Goal: Task Accomplishment & Management: Use online tool/utility

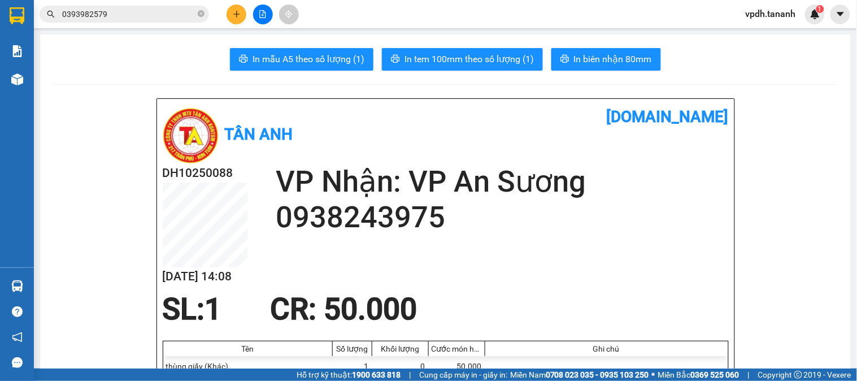
scroll to position [314, 0]
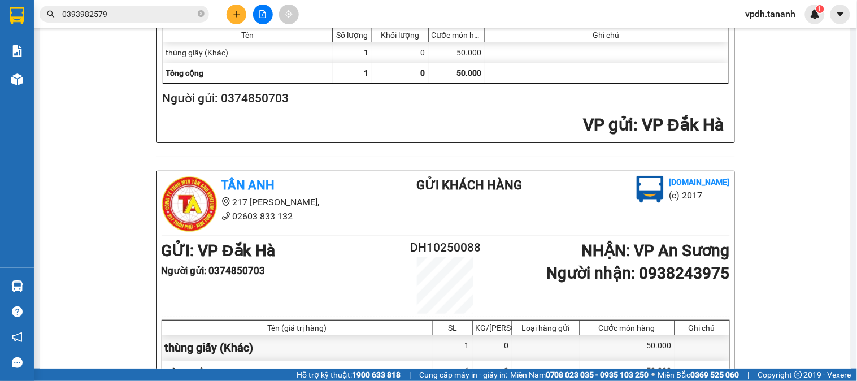
click at [244, 19] on button at bounding box center [237, 15] width 20 height 20
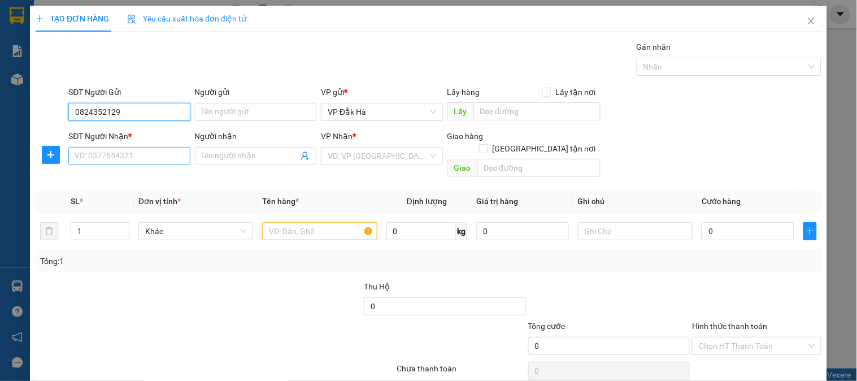
type input "0824352129"
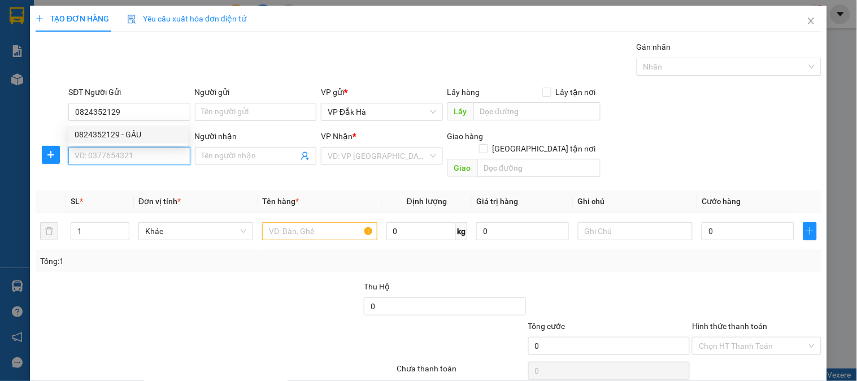
click at [121, 162] on input "SĐT Người Nhận *" at bounding box center [129, 156] width 122 height 18
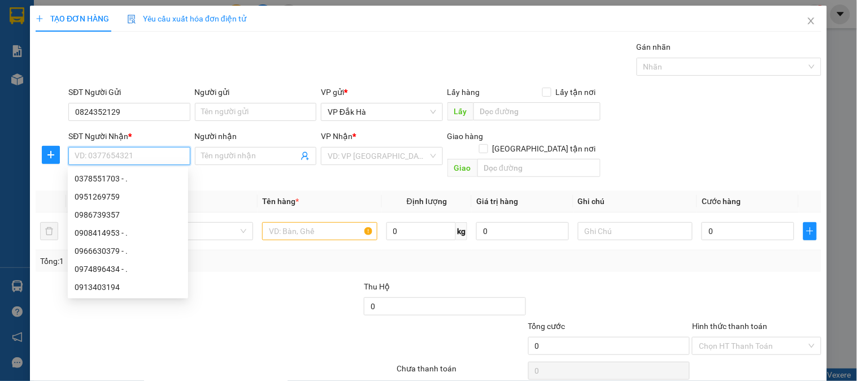
paste input "0951269759"
type input "0951269759"
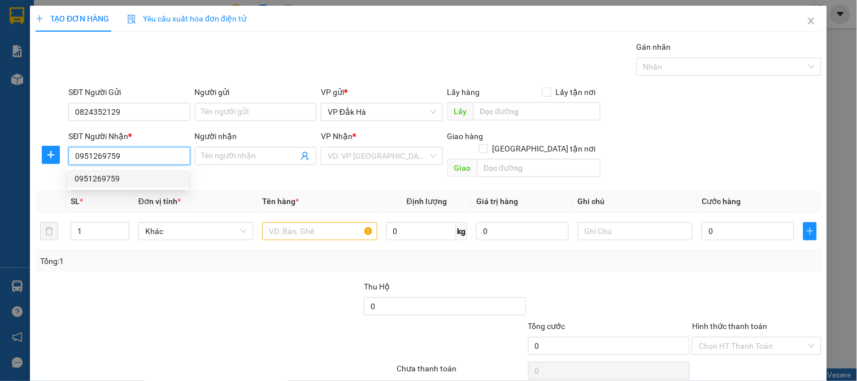
click at [151, 177] on div "0951269759" at bounding box center [128, 178] width 107 height 12
type input "CHƠN THÀNH"
type input "100.000"
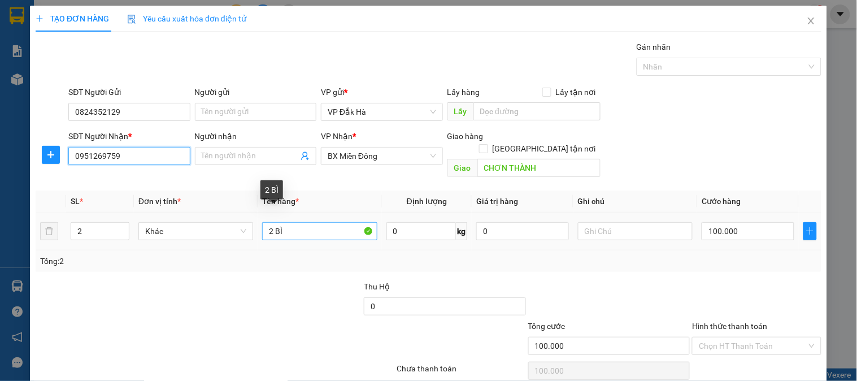
type input "0951269759"
click at [346, 222] on input "2 BÌ" at bounding box center [319, 231] width 115 height 18
type input "2"
type input "3 BÌ"
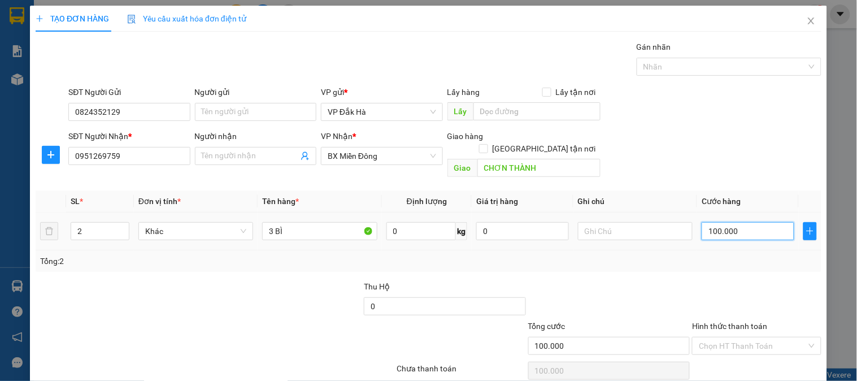
click at [732, 222] on input "100.000" at bounding box center [748, 231] width 93 height 18
type input "1"
type input "15"
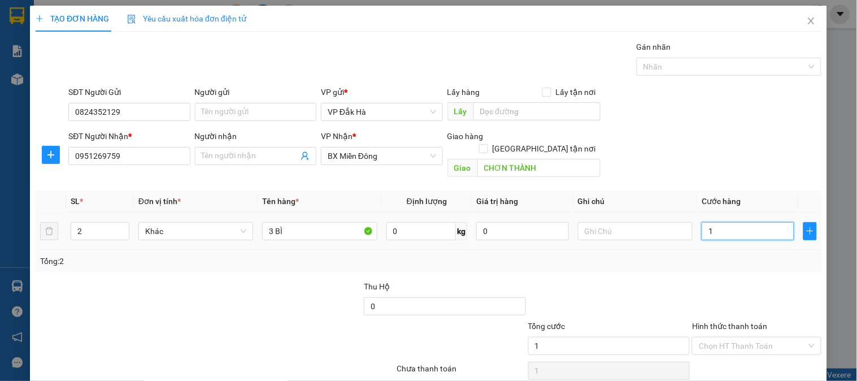
type input "15"
type input "150"
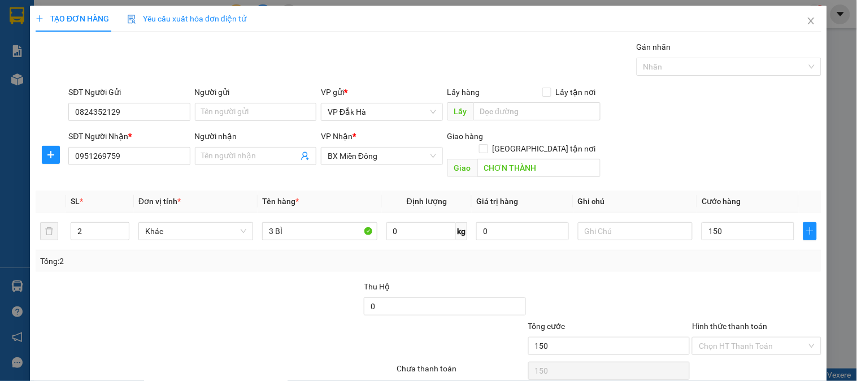
click at [224, 292] on div at bounding box center [281, 300] width 164 height 40
type input "150.000"
type input "3"
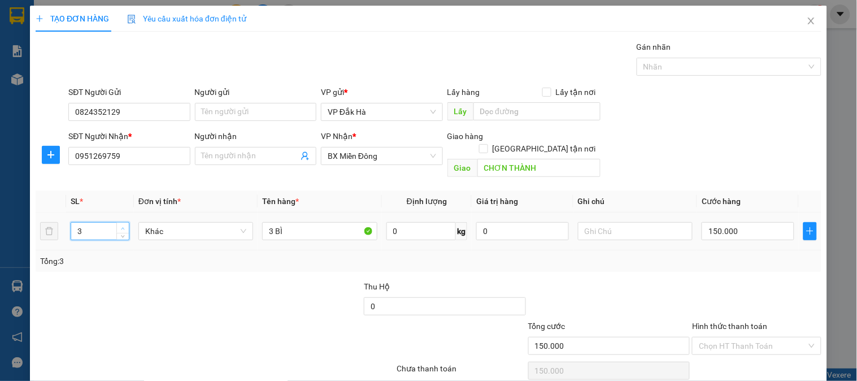
click at [121, 227] on icon "up" at bounding box center [123, 229] width 4 height 4
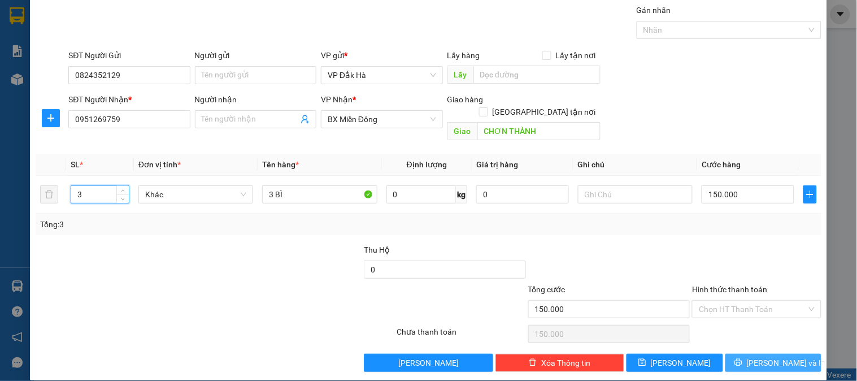
click at [764, 357] on span "Lưu và In" at bounding box center [786, 363] width 79 height 12
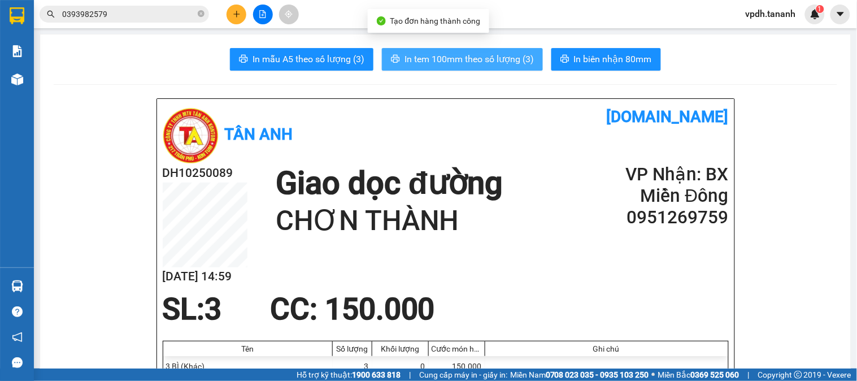
click at [499, 51] on button "In tem 100mm theo số lượng (3)" at bounding box center [462, 59] width 161 height 23
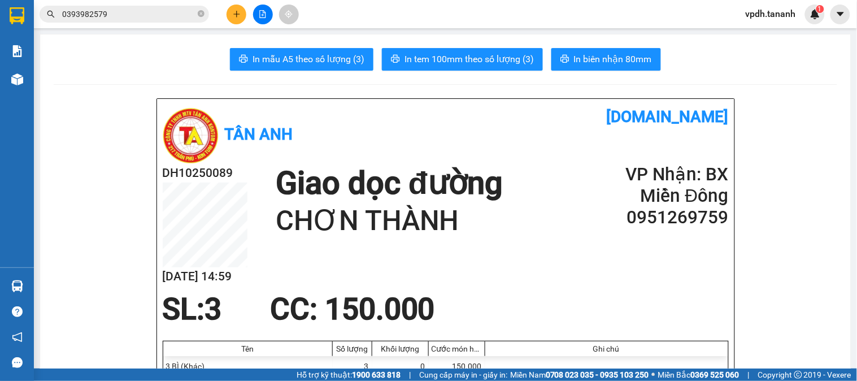
click at [240, 12] on icon "plus" at bounding box center [237, 14] width 8 height 8
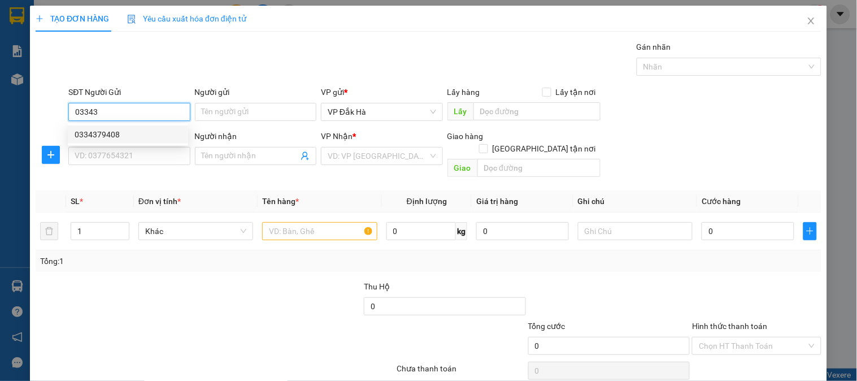
click at [121, 142] on div "0334379408" at bounding box center [128, 134] width 120 height 18
type input "0334379408"
type input "0868294733"
type input "."
type input "N3 CON CÒ BẾN CÁT"
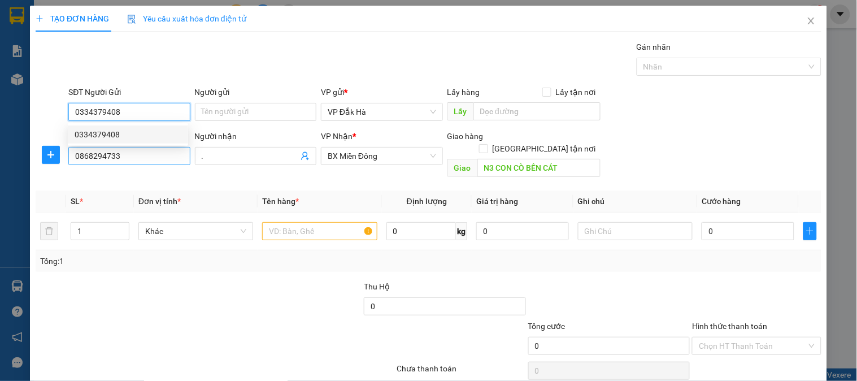
type input "80.000"
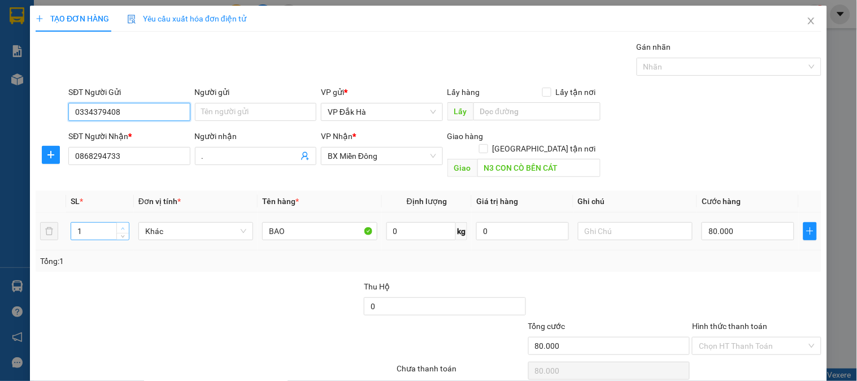
type input "0334379408"
click at [121, 227] on icon "up" at bounding box center [123, 229] width 4 height 4
type input "4"
click at [121, 227] on icon "up" at bounding box center [123, 229] width 4 height 4
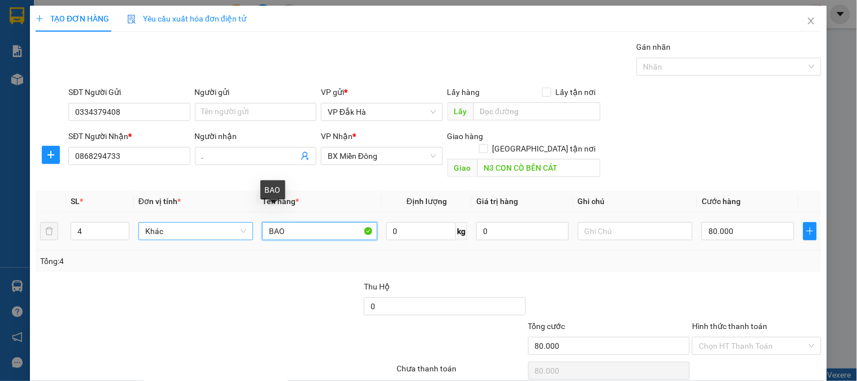
drag, startPoint x: 324, startPoint y: 223, endPoint x: 239, endPoint y: 222, distance: 85.9
click at [239, 223] on tr "4 Khác BAO 0 kg 0 80.000" at bounding box center [429, 232] width 786 height 38
type input "bì"
click at [737, 222] on input "80.000" at bounding box center [748, 231] width 93 height 18
type input "2"
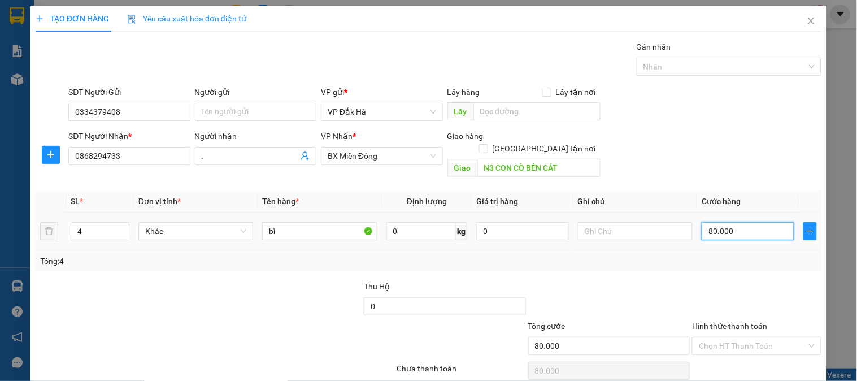
type input "2"
type input "20"
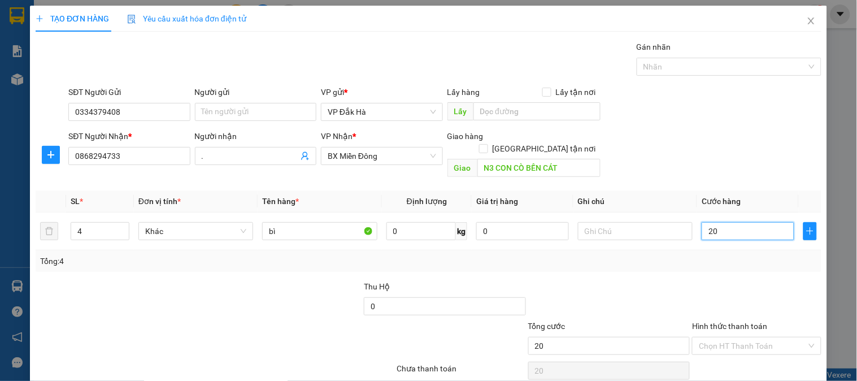
type input "200"
click at [724, 255] on div "Tổng: 4" at bounding box center [428, 261] width 777 height 12
type input "200.000"
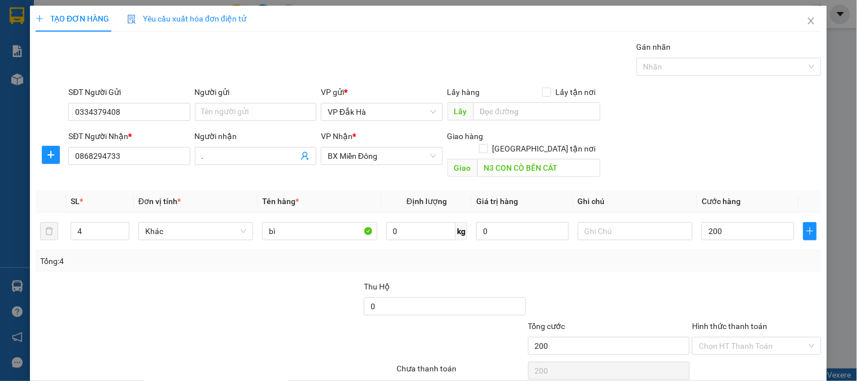
type input "200.000"
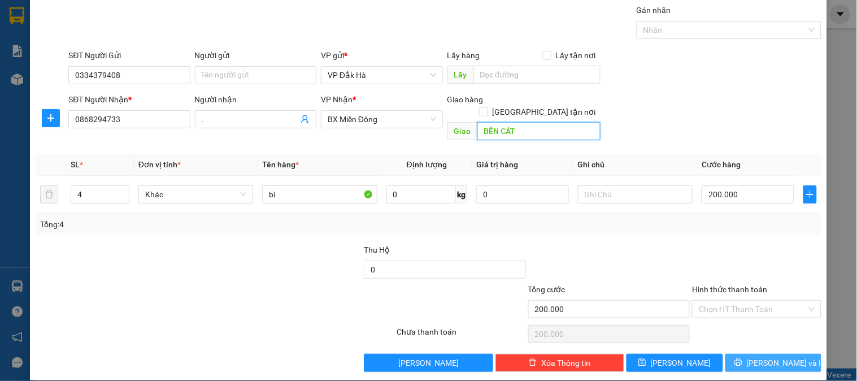
type input "BẾN CÁT"
click at [755, 354] on button "Lưu và In" at bounding box center [774, 363] width 96 height 18
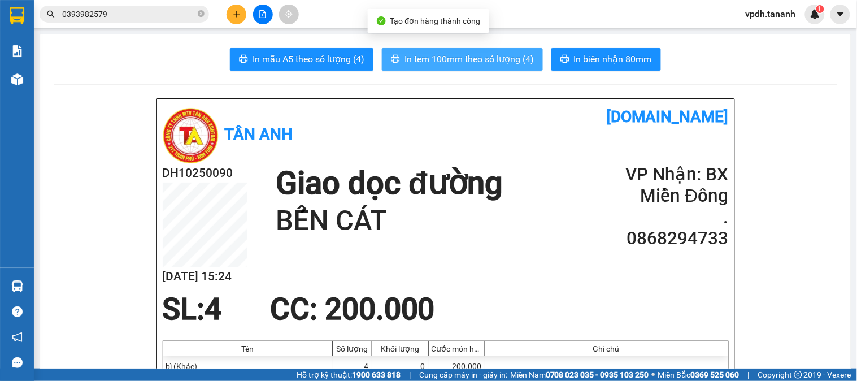
click at [483, 53] on span "In tem 100mm theo số lượng (4)" at bounding box center [469, 59] width 129 height 14
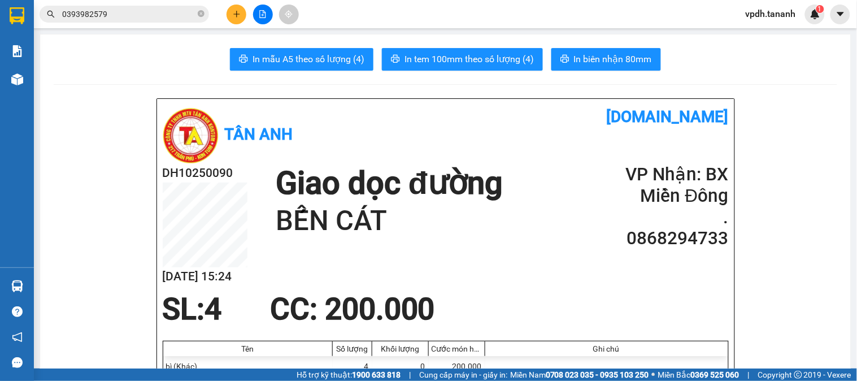
click at [131, 8] on input "0393982579" at bounding box center [128, 14] width 133 height 12
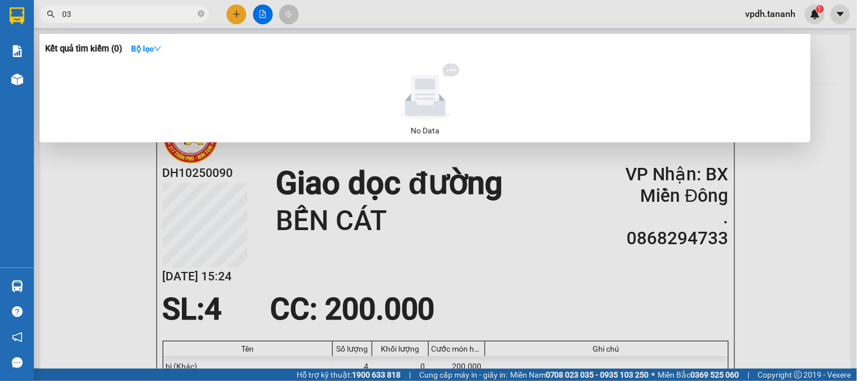
type input "0"
type input "0394741558"
click at [276, 174] on div at bounding box center [428, 190] width 857 height 381
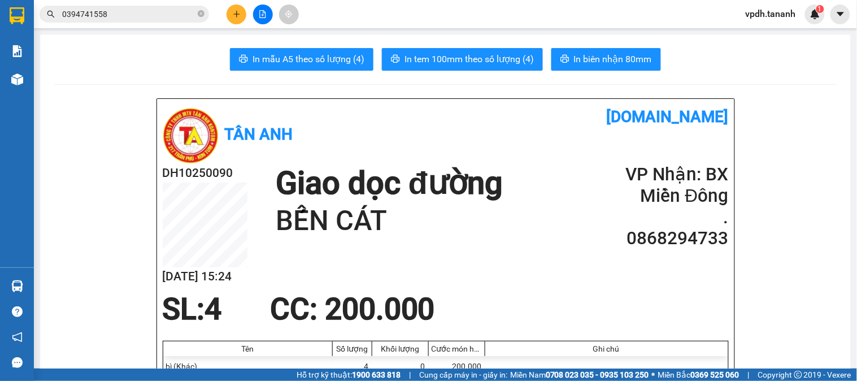
click at [241, 15] on button at bounding box center [237, 15] width 20 height 20
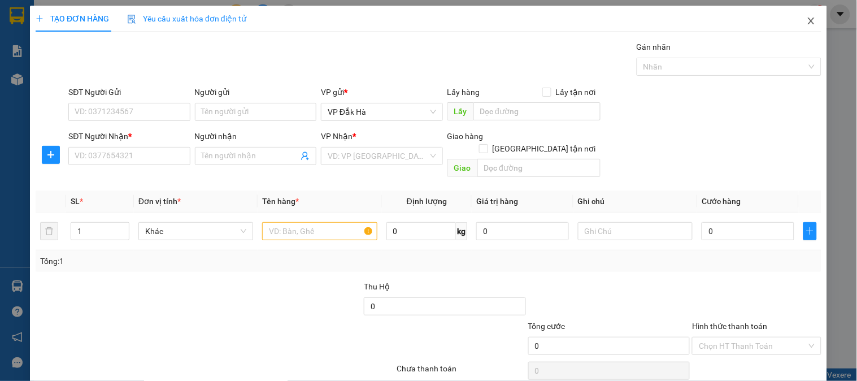
click at [808, 20] on icon "close" at bounding box center [811, 21] width 6 height 7
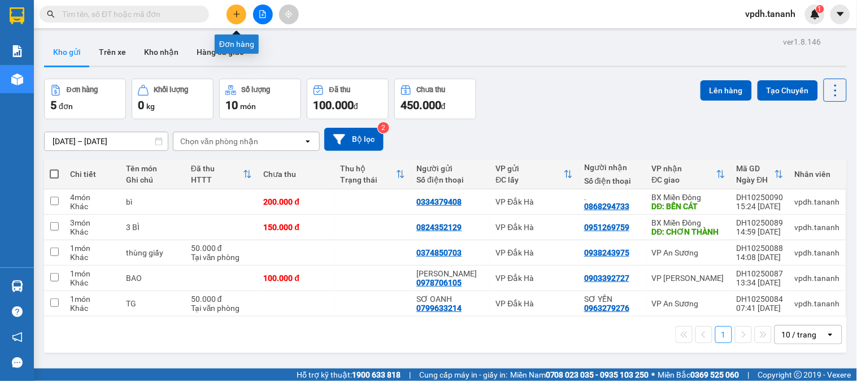
click at [241, 9] on button at bounding box center [237, 15] width 20 height 20
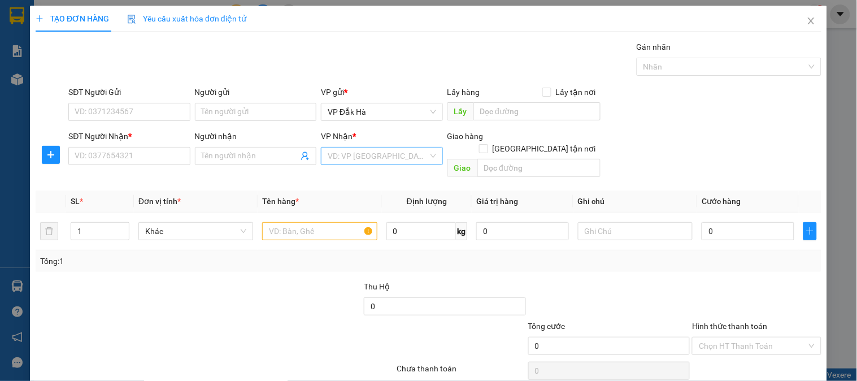
click at [361, 153] on input "search" at bounding box center [378, 156] width 100 height 17
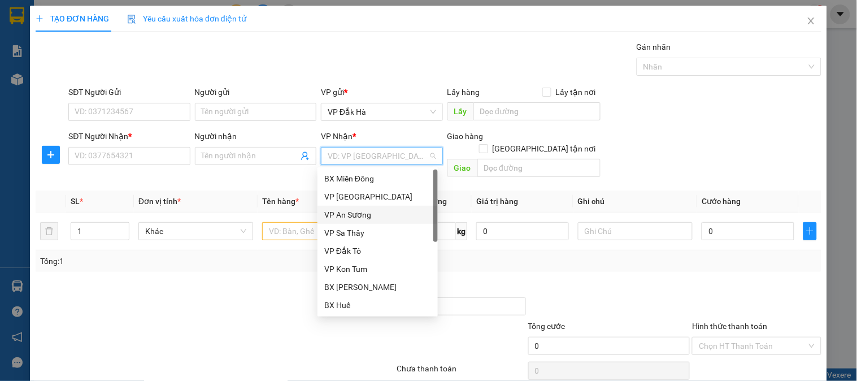
click at [362, 210] on div "VP An Sương" at bounding box center [377, 215] width 107 height 12
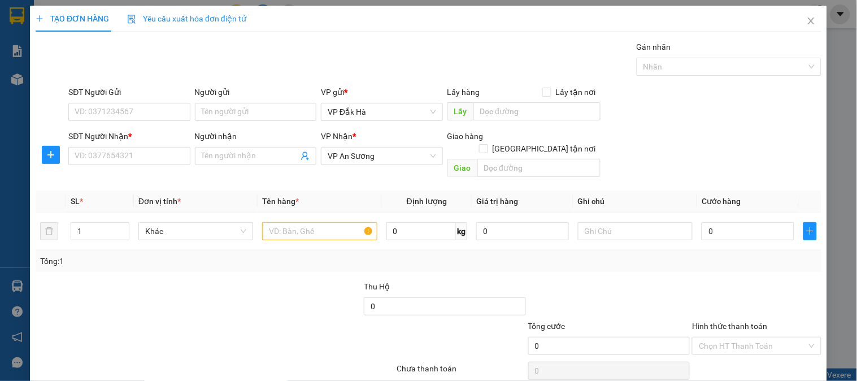
click at [139, 102] on div "SĐT Người Gửi" at bounding box center [129, 94] width 122 height 17
click at [160, 119] on input "SĐT Người Gửi" at bounding box center [129, 112] width 122 height 18
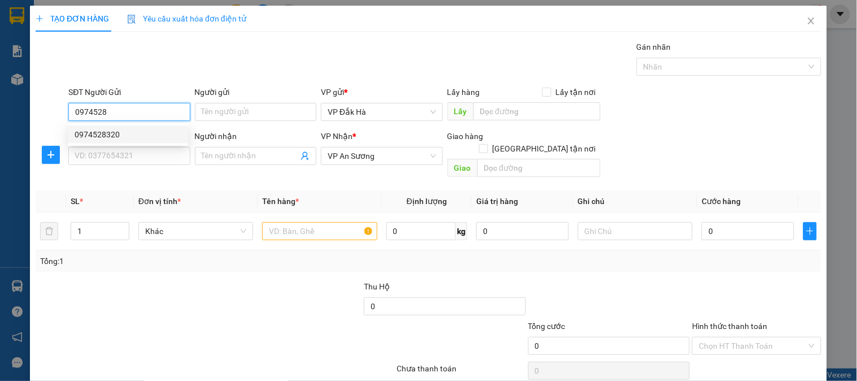
click at [138, 128] on div "0974528320" at bounding box center [128, 134] width 107 height 12
type input "0974528320"
type input "50.000"
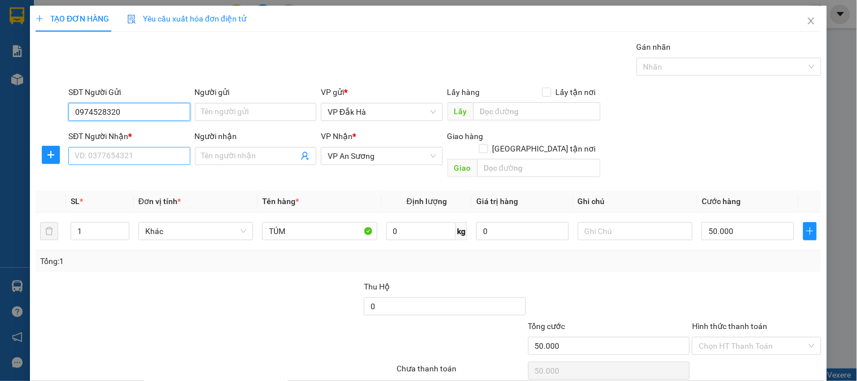
type input "0974528320"
click at [148, 154] on input "SĐT Người Nhận *" at bounding box center [129, 156] width 122 height 18
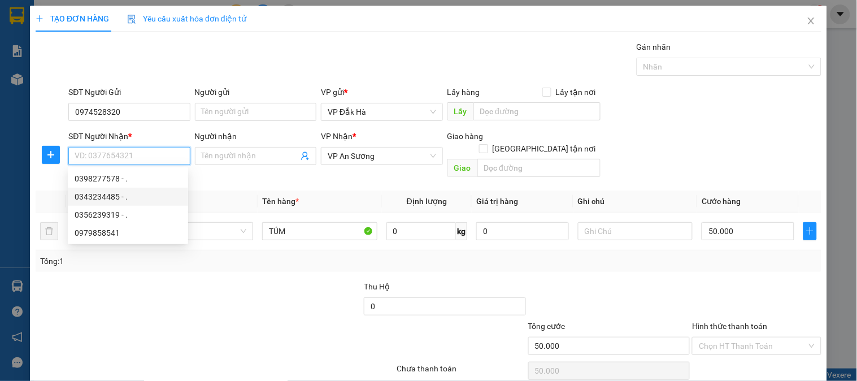
click at [111, 198] on div "0343234485 - ." at bounding box center [128, 196] width 107 height 12
type input "0343234485"
type input "."
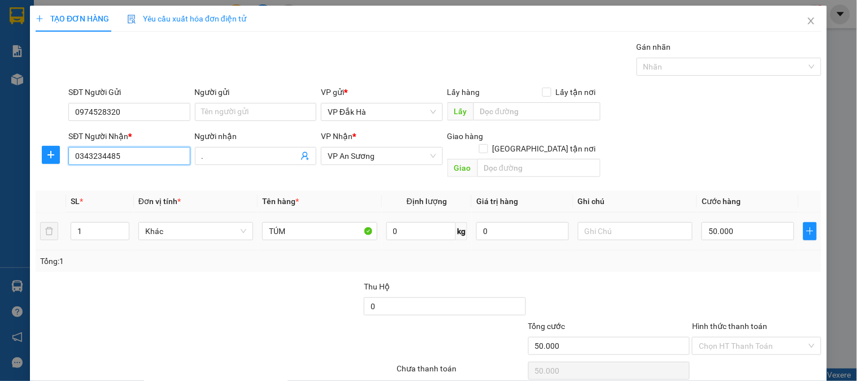
scroll to position [37, 0]
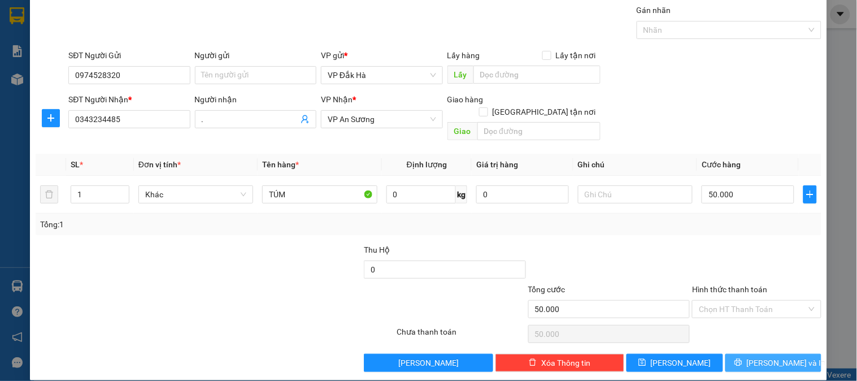
click at [778, 357] on span "Lưu và In" at bounding box center [786, 363] width 79 height 12
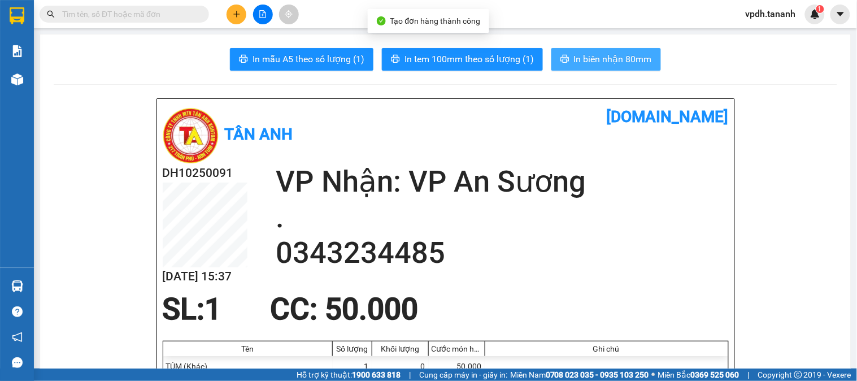
click at [609, 64] on span "In biên nhận 80mm" at bounding box center [613, 59] width 78 height 14
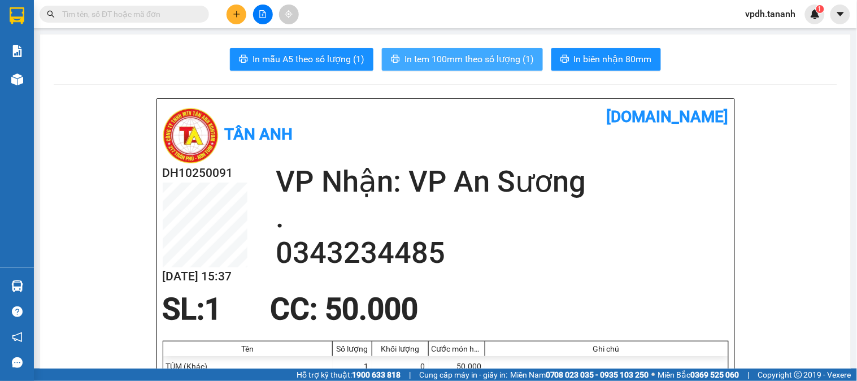
click at [493, 62] on span "In tem 100mm theo số lượng (1)" at bounding box center [469, 59] width 129 height 14
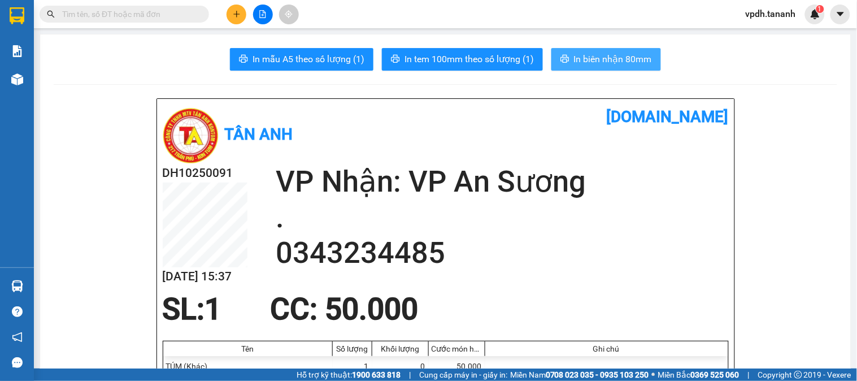
click at [598, 57] on span "In biên nhận 80mm" at bounding box center [613, 59] width 78 height 14
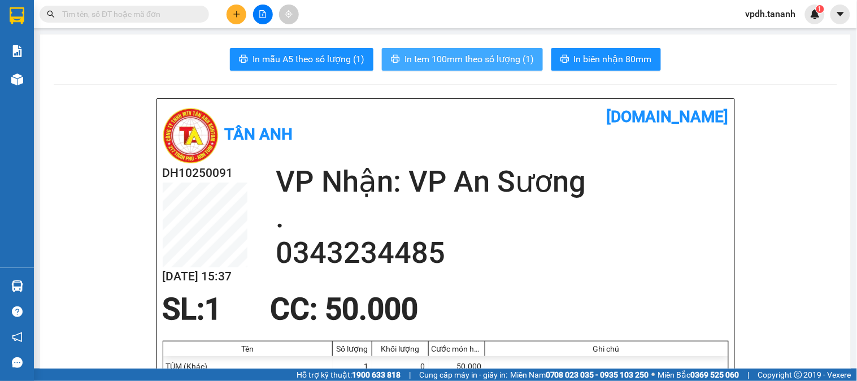
click at [454, 58] on span "In tem 100mm theo số lượng (1)" at bounding box center [469, 59] width 129 height 14
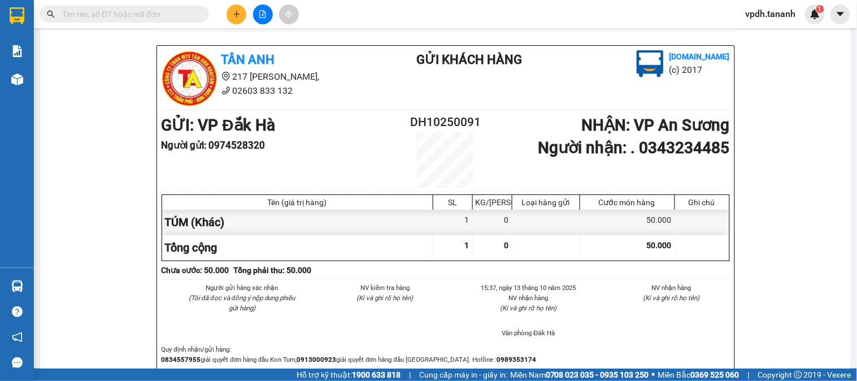
scroll to position [376, 0]
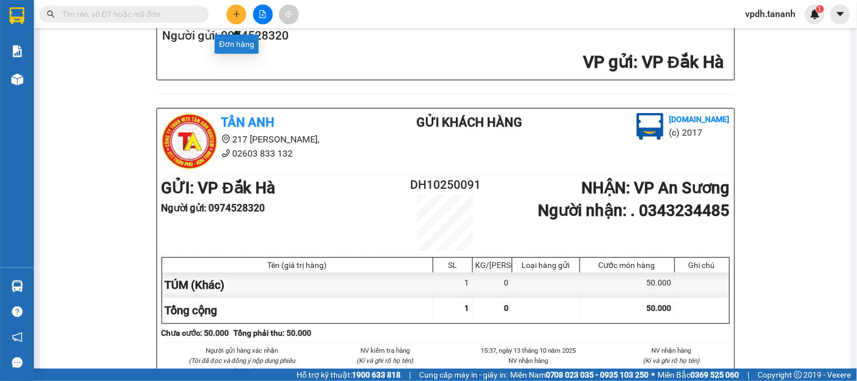
click at [236, 19] on button at bounding box center [237, 15] width 20 height 20
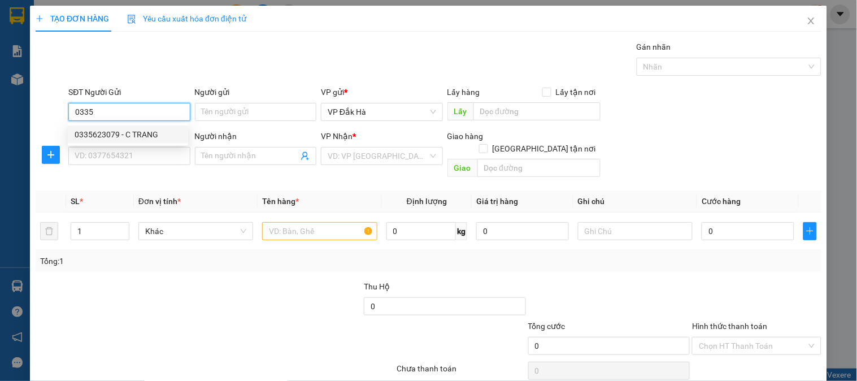
click at [117, 134] on div "0335623079 - C TRANG" at bounding box center [128, 134] width 107 height 12
type input "0335623079"
type input "C TRANG"
type input "0963900294"
type input "."
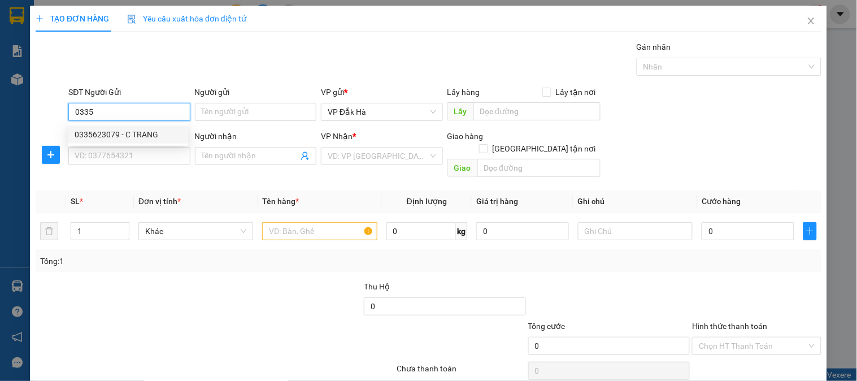
type input "MỸ PHƯỚC 2"
type input "100.000"
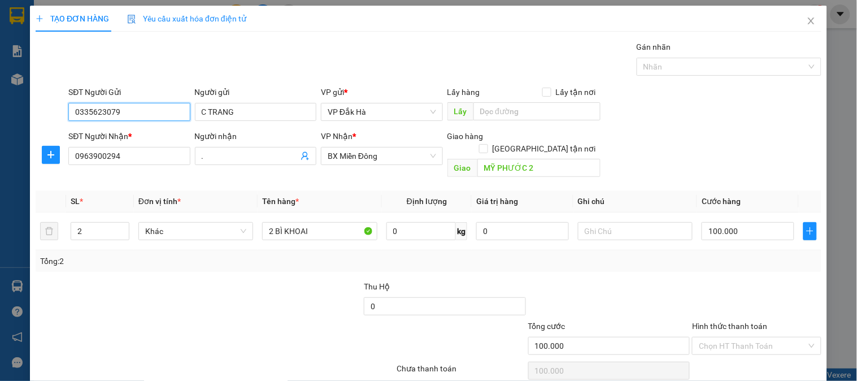
type input "0335623079"
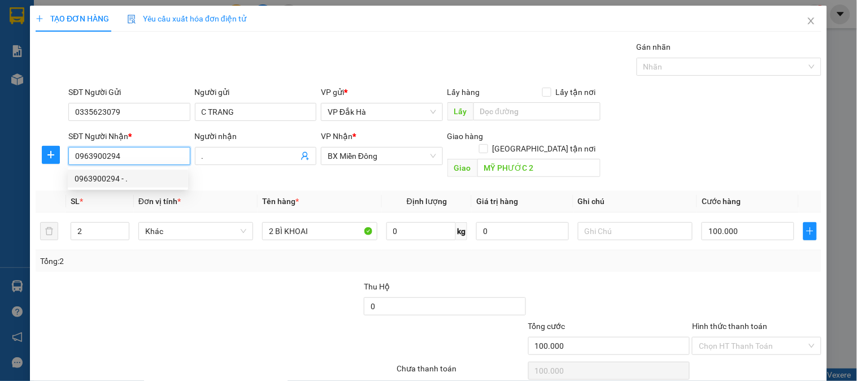
drag, startPoint x: 144, startPoint y: 154, endPoint x: 71, endPoint y: 154, distance: 73.5
click at [71, 154] on input "0963900294" at bounding box center [129, 156] width 122 height 18
paste input "02.839.681"
click at [132, 160] on input "0902.839.681" at bounding box center [129, 156] width 122 height 18
click at [110, 159] on input "0902.839.681" at bounding box center [129, 156] width 122 height 18
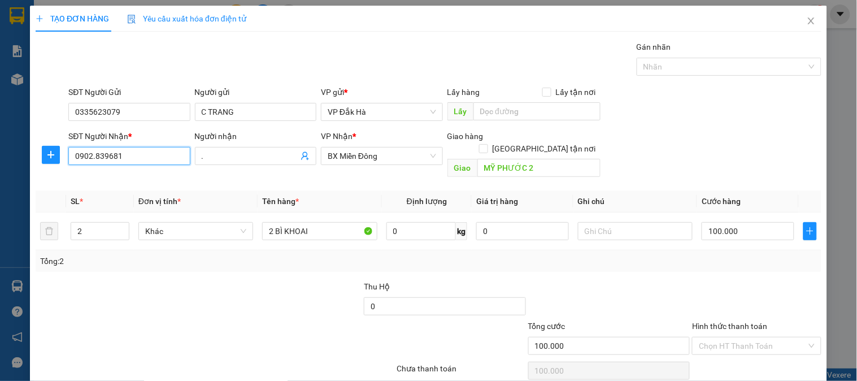
click at [93, 158] on input "0902.839681" at bounding box center [129, 156] width 122 height 18
type input "0902839681"
drag, startPoint x: 411, startPoint y: 174, endPoint x: 408, endPoint y: 168, distance: 6.6
click at [410, 172] on div "Transit Pickup Surcharge Ids Transit Deliver Surcharge Ids Transit Deliver Surc…" at bounding box center [429, 225] width 786 height 368
click at [391, 154] on span "BX Miền Đông" at bounding box center [382, 156] width 108 height 17
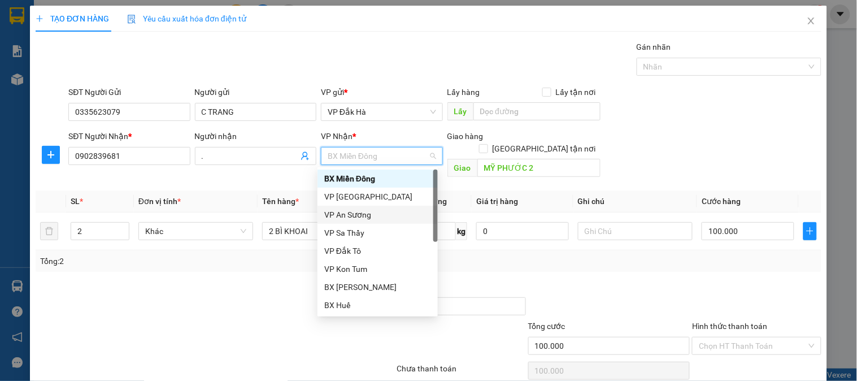
click at [363, 213] on div "VP An Sương" at bounding box center [377, 215] width 107 height 12
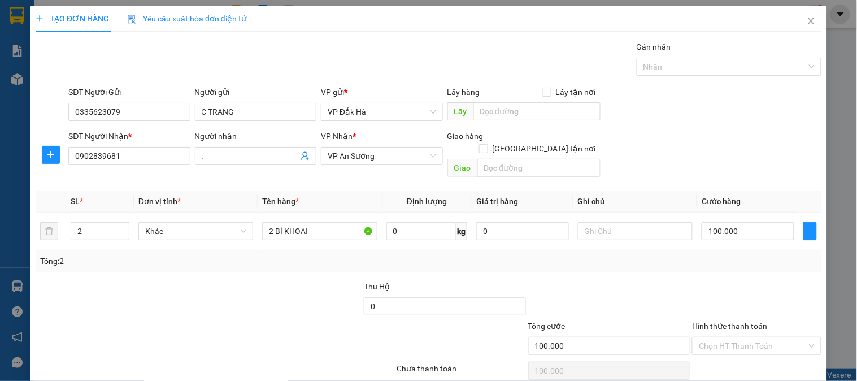
click at [360, 190] on th "Tên hàng *" at bounding box center [320, 201] width 124 height 22
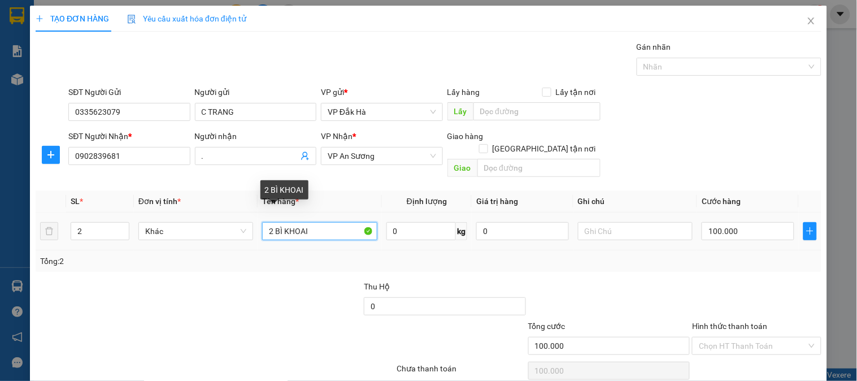
drag, startPoint x: 322, startPoint y: 221, endPoint x: 253, endPoint y: 220, distance: 69.0
click at [253, 221] on tr "2 Khác 2 BÌ KHOAI 0 kg 0 100.000" at bounding box center [429, 232] width 786 height 38
type input "4 bì"
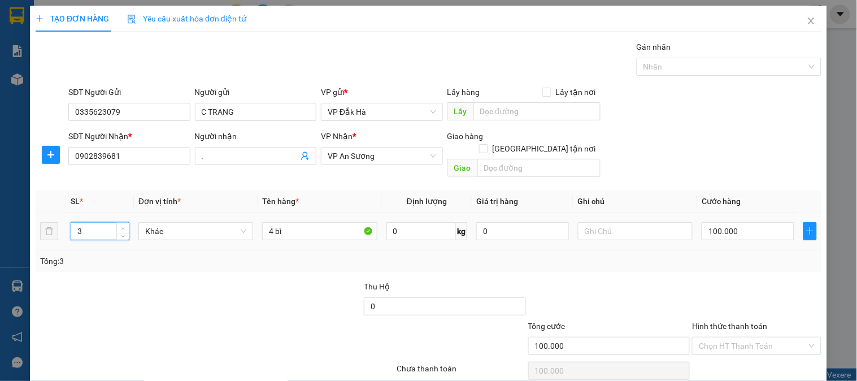
click at [117, 223] on span "Increase Value" at bounding box center [122, 228] width 12 height 10
type input "4"
click at [117, 223] on span "Increase Value" at bounding box center [122, 228] width 12 height 10
click at [759, 222] on input "100.000" at bounding box center [748, 231] width 93 height 18
type input "2"
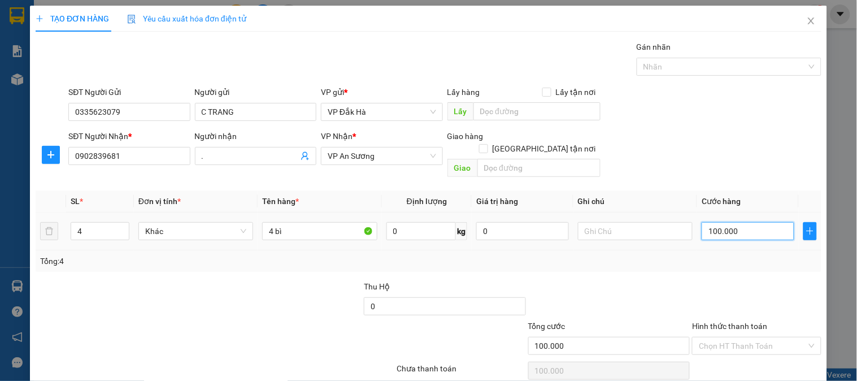
type input "2"
type input "20"
type input "200"
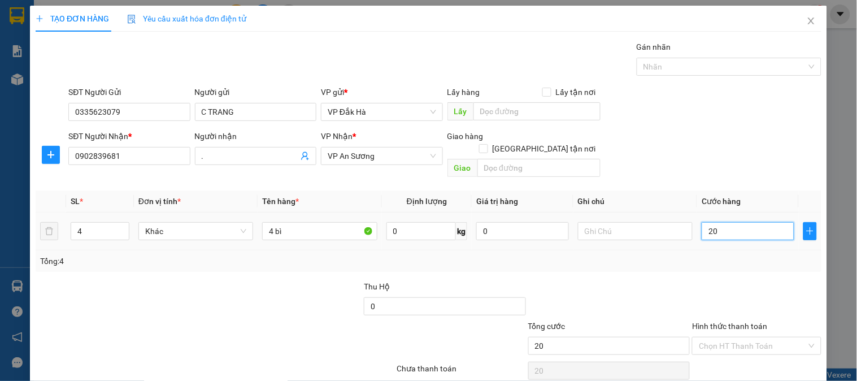
type input "200"
type input "200.000"
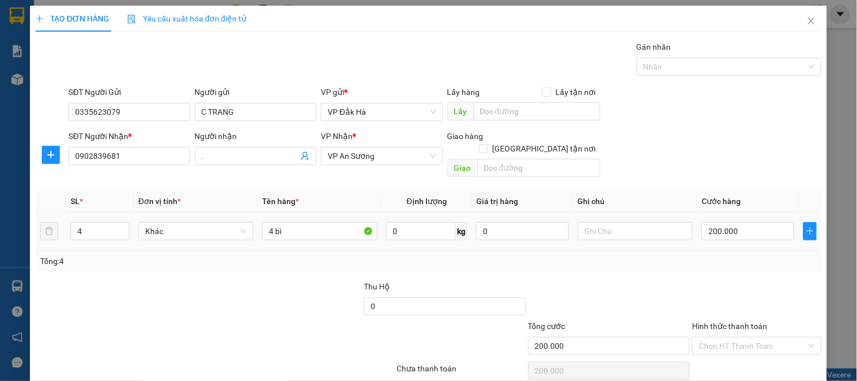
click at [726, 255] on div "Tổng: 4" at bounding box center [428, 261] width 777 height 12
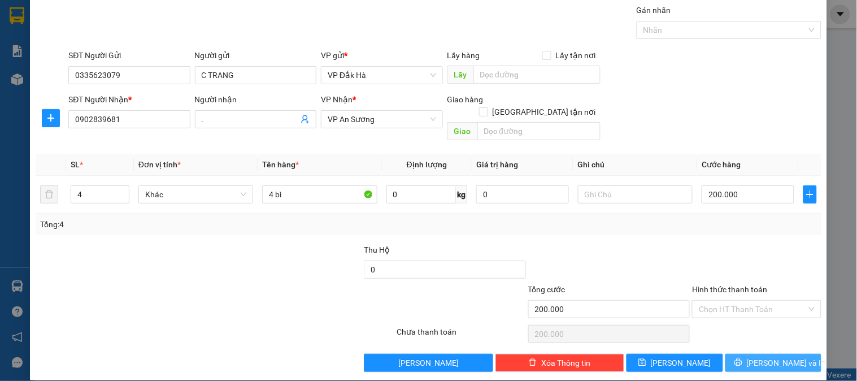
click at [773, 357] on span "Lưu và In" at bounding box center [786, 363] width 79 height 12
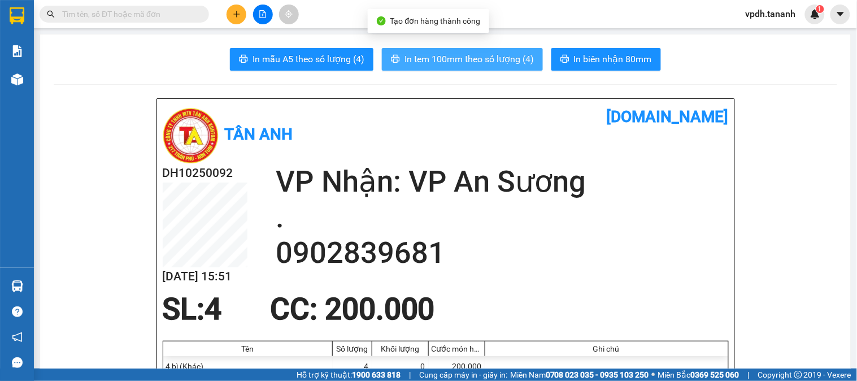
click at [479, 50] on button "In tem 100mm theo số lượng (4)" at bounding box center [462, 59] width 161 height 23
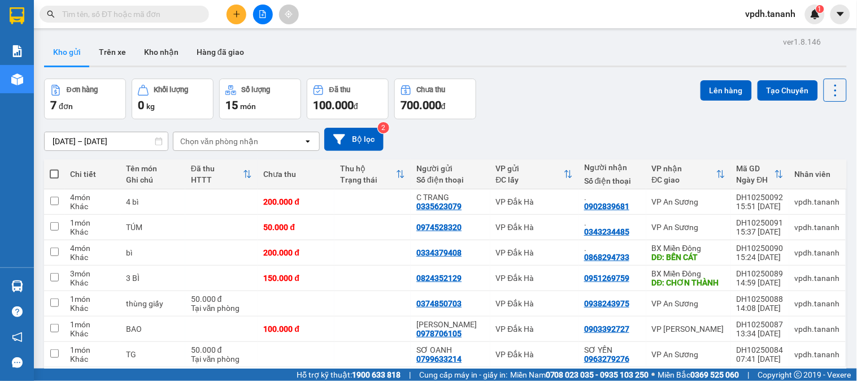
scroll to position [52, 0]
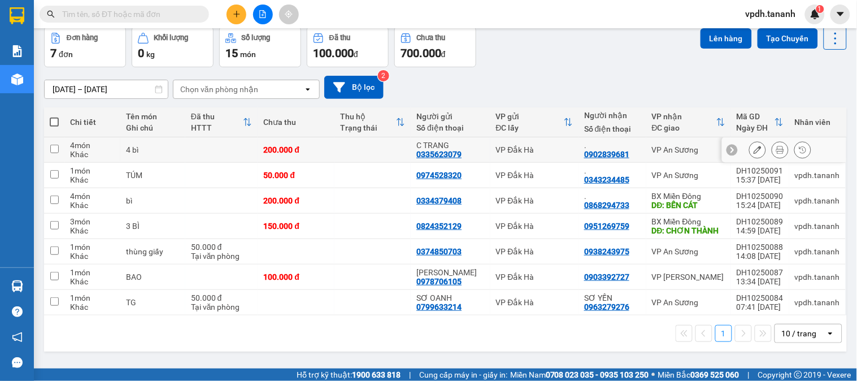
click at [647, 153] on td "VP An Sương" at bounding box center [689, 149] width 85 height 25
checkbox input "true"
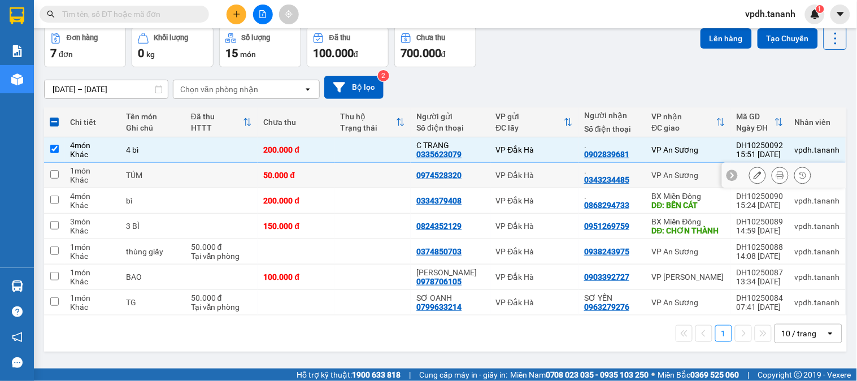
click at [639, 172] on td ". 0343234485" at bounding box center [613, 175] width 68 height 25
checkbox input "true"
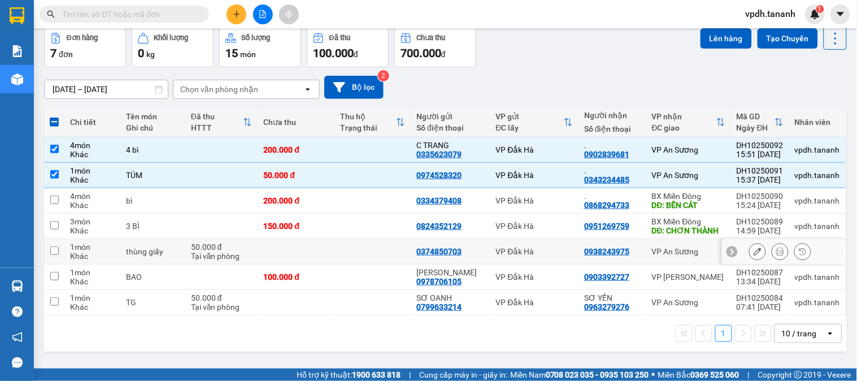
click at [626, 250] on div "0938243975" at bounding box center [612, 251] width 57 height 9
checkbox input "true"
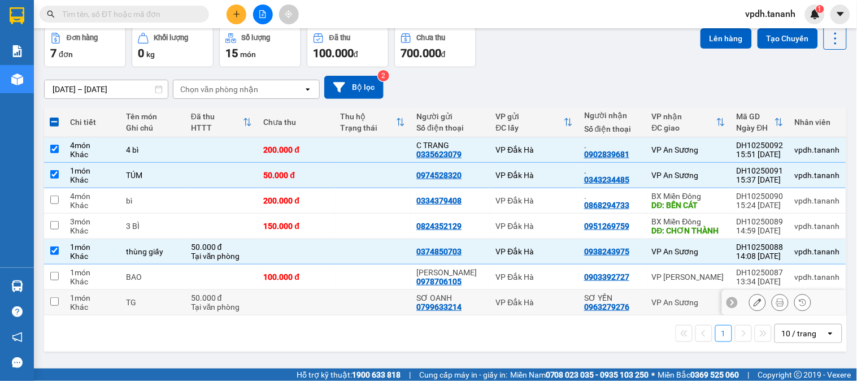
click at [638, 298] on td "SƠ YẾN 0963279276" at bounding box center [613, 302] width 68 height 25
checkbox input "true"
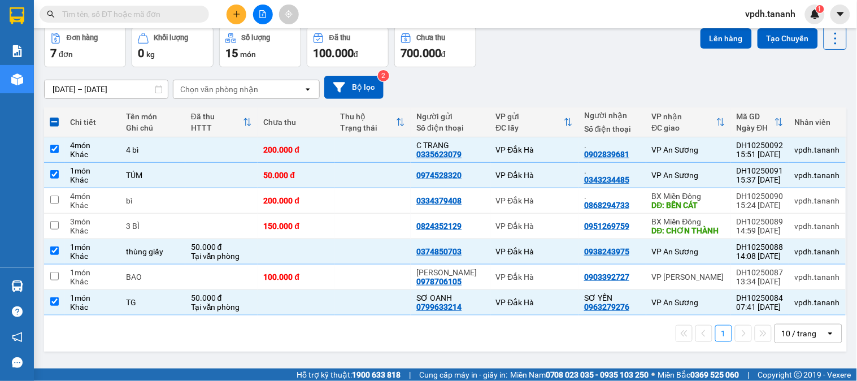
scroll to position [0, 0]
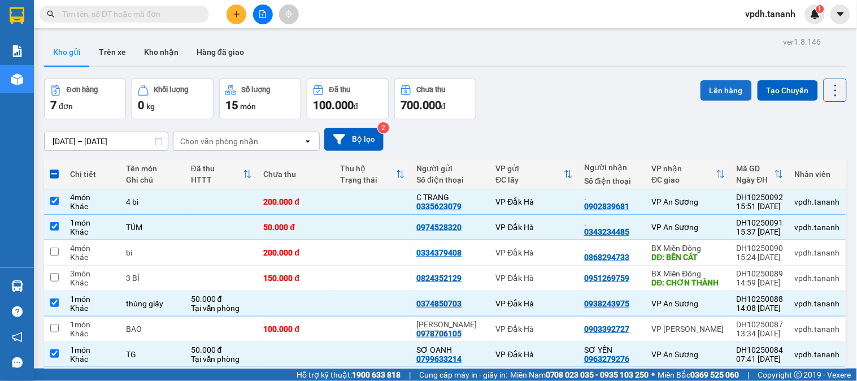
click at [722, 92] on button "Lên hàng" at bounding box center [726, 90] width 51 height 20
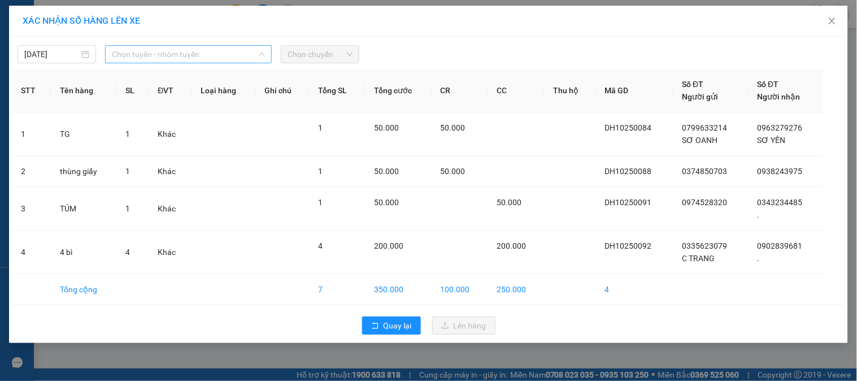
click at [197, 58] on span "Chọn tuyến - nhóm tuyến" at bounding box center [188, 54] width 153 height 17
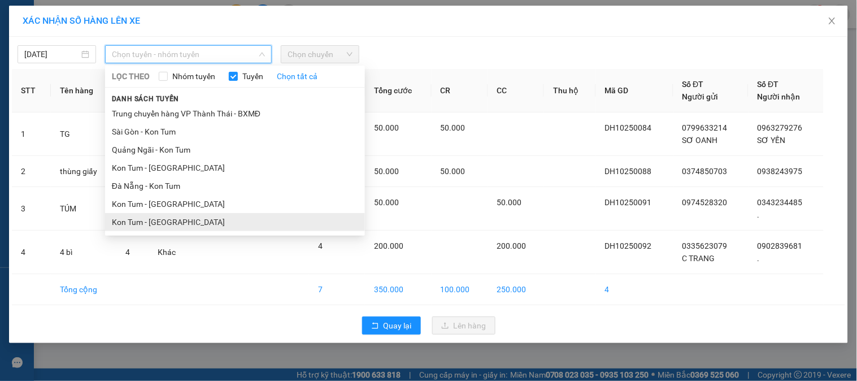
click at [162, 218] on li "Kon Tum - Sài Gòn" at bounding box center [235, 222] width 260 height 18
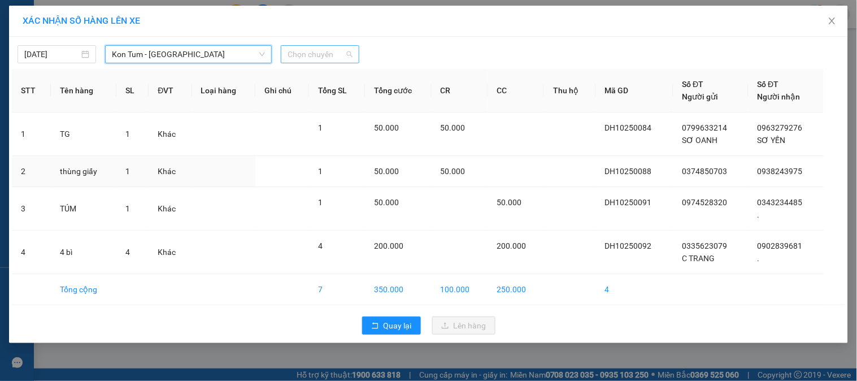
click at [318, 53] on span "Chọn chuyến" at bounding box center [320, 54] width 65 height 17
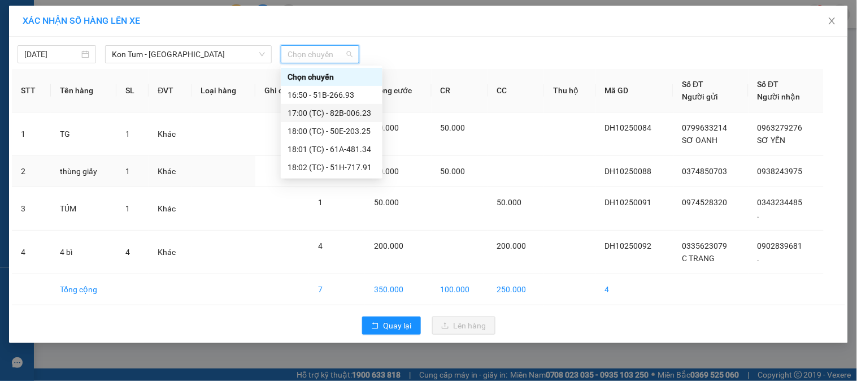
click at [349, 119] on div "17:00 (TC) - 82B-006.23" at bounding box center [332, 113] width 88 height 12
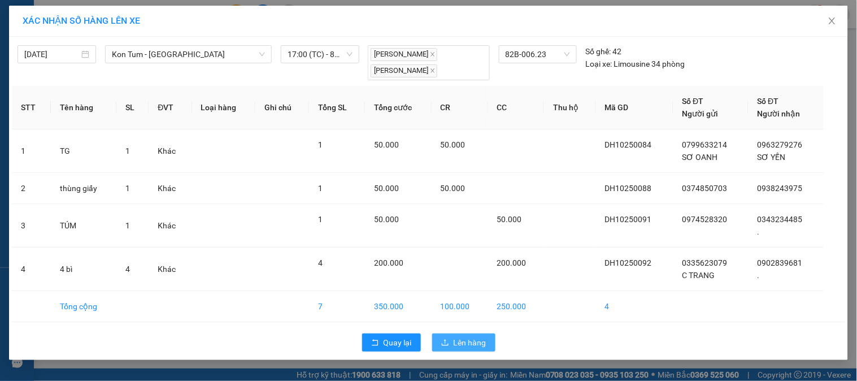
click at [467, 338] on span "Lên hàng" at bounding box center [470, 342] width 33 height 12
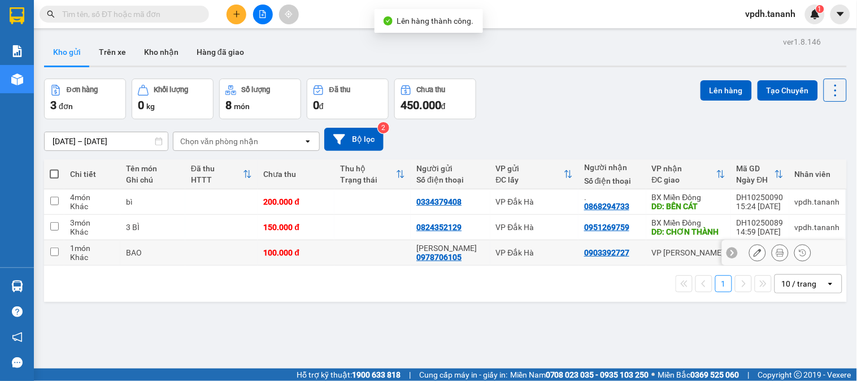
drag, startPoint x: 566, startPoint y: 255, endPoint x: 561, endPoint y: 227, distance: 28.1
click at [566, 254] on div "VP Đắk Hà" at bounding box center [534, 252] width 77 height 9
checkbox input "true"
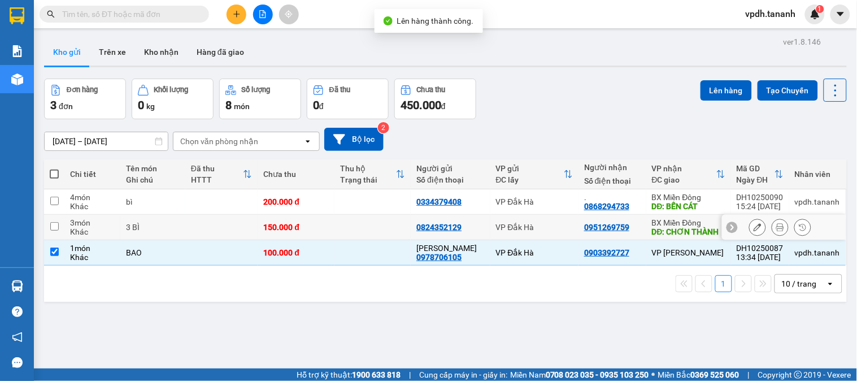
click at [561, 226] on div "VP Đắk Hà" at bounding box center [534, 227] width 77 height 9
checkbox input "true"
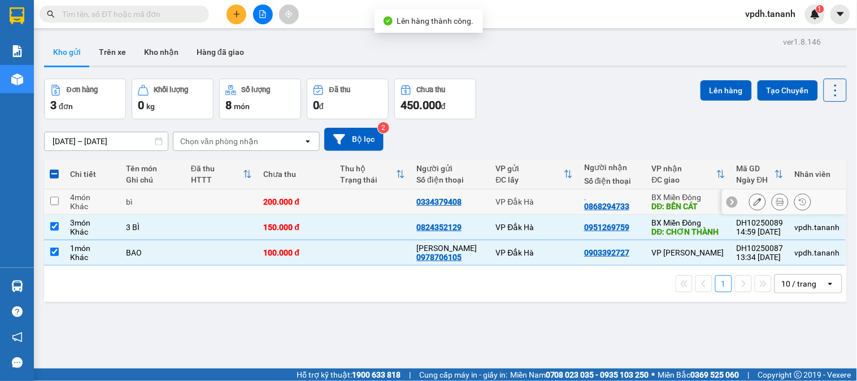
click at [556, 194] on td "VP Đắk Hà" at bounding box center [535, 201] width 88 height 25
checkbox input "true"
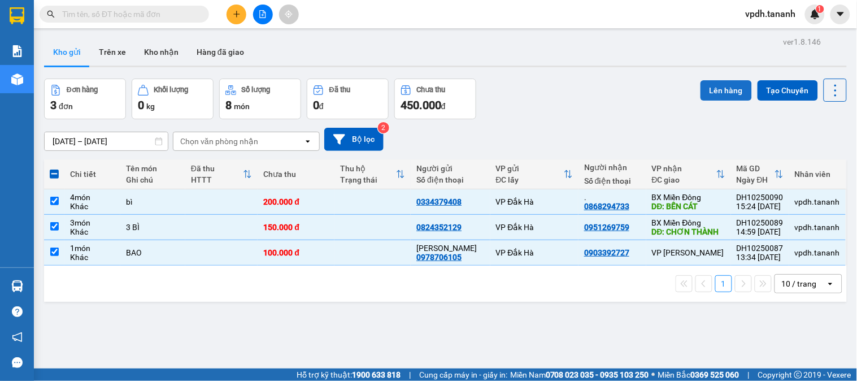
click at [717, 86] on button "Lên hàng" at bounding box center [726, 90] width 51 height 20
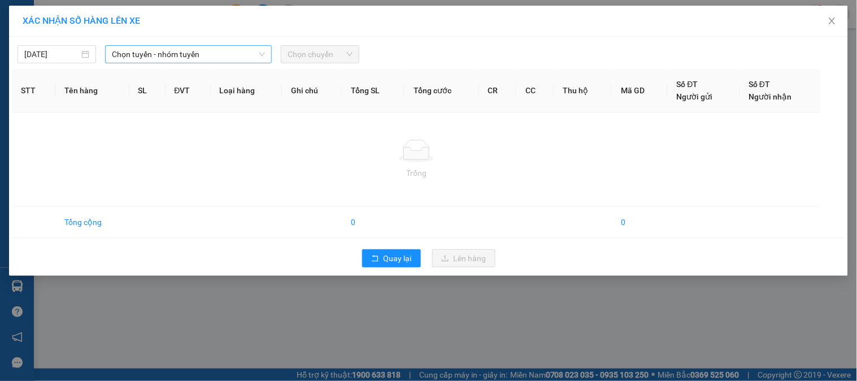
click at [192, 51] on span "Chọn tuyến - nhóm tuyến" at bounding box center [188, 54] width 153 height 17
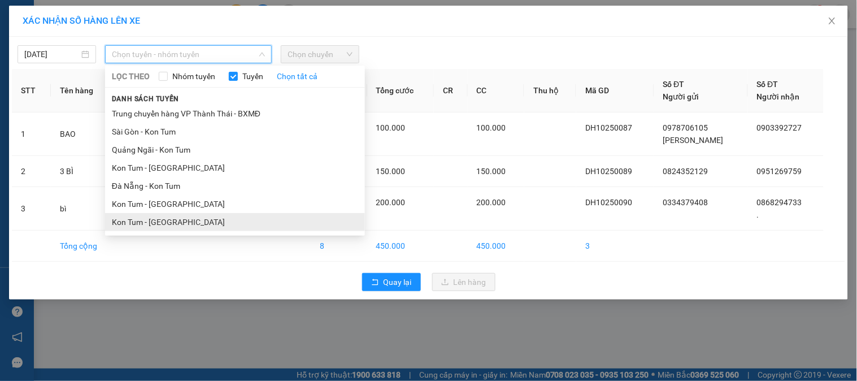
click at [196, 213] on li "Kon Tum - Sài Gòn" at bounding box center [235, 222] width 260 height 18
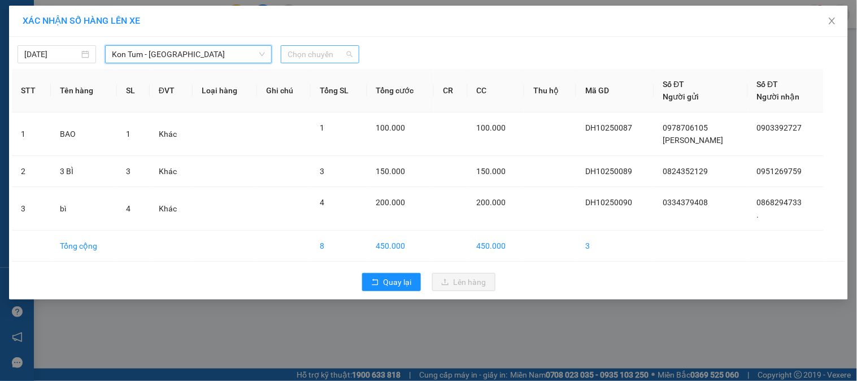
click at [298, 55] on span "Chọn chuyến" at bounding box center [320, 54] width 65 height 17
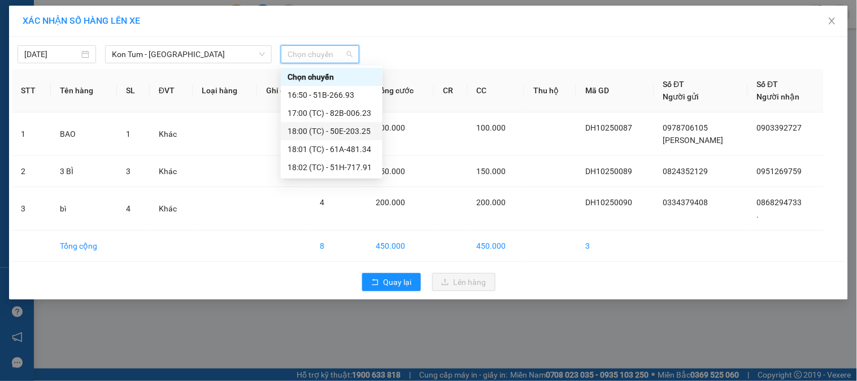
click at [359, 132] on div "18:00 (TC) - 50E-203.25" at bounding box center [332, 131] width 88 height 12
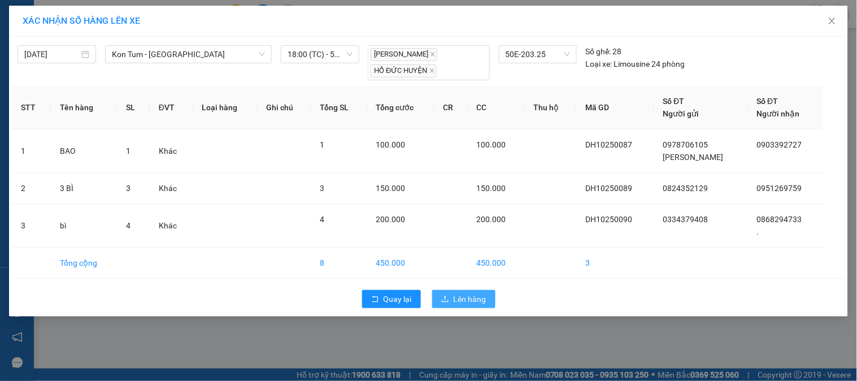
click at [452, 300] on button "Lên hàng" at bounding box center [463, 299] width 63 height 18
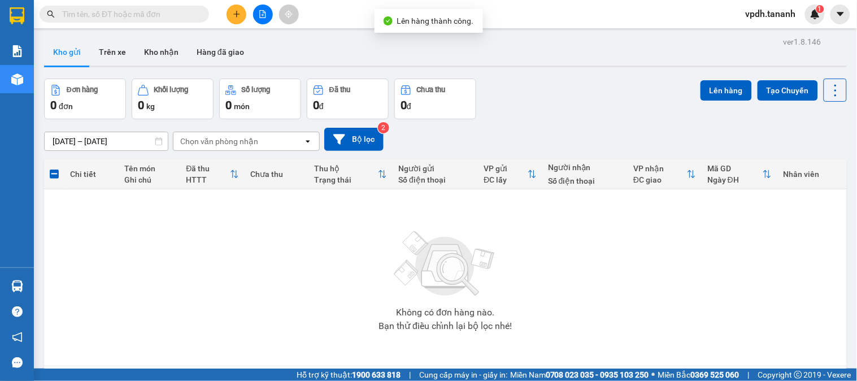
click at [104, 109] on div "0 đơn" at bounding box center [85, 105] width 70 height 16
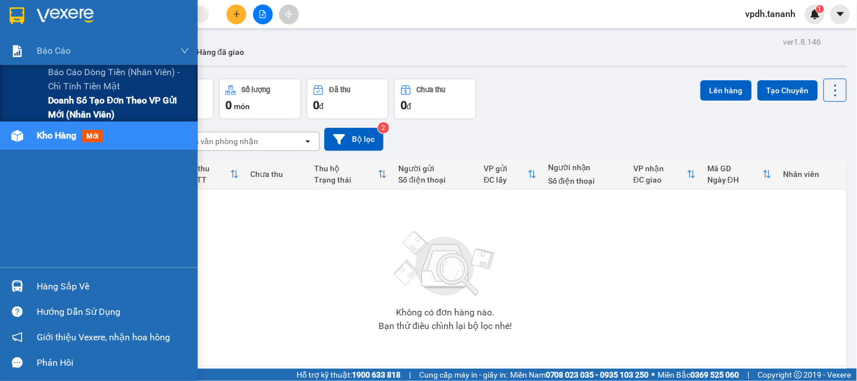
click at [93, 103] on span "Doanh số tạo đơn theo VP gửi mới (nhân viên)" at bounding box center [118, 107] width 141 height 28
